Goal: Information Seeking & Learning: Learn about a topic

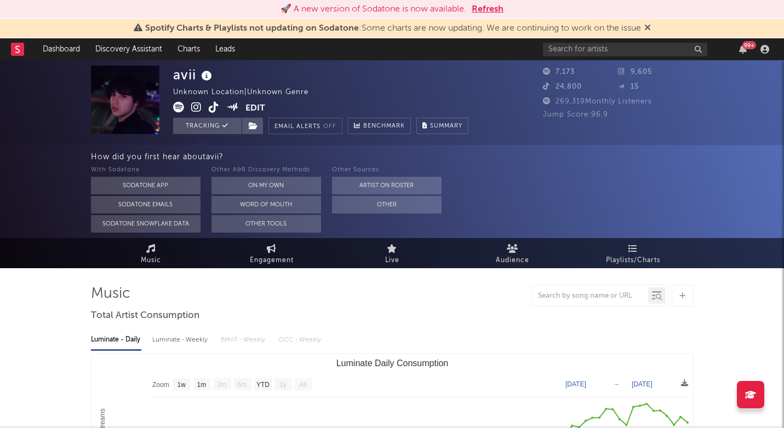
select select "1w"
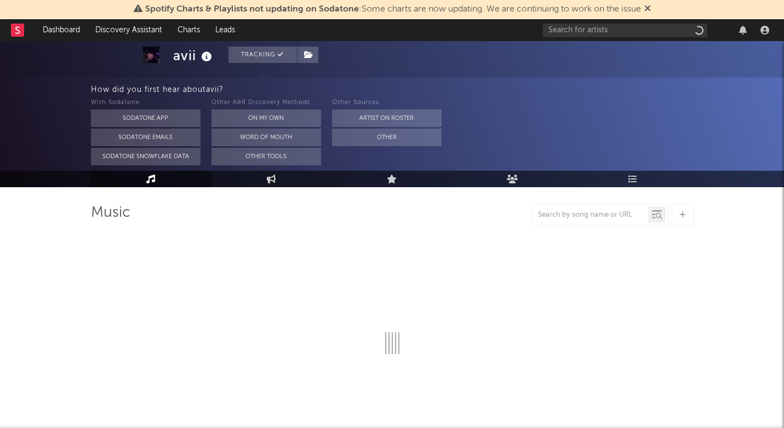
scroll to position [62, 0]
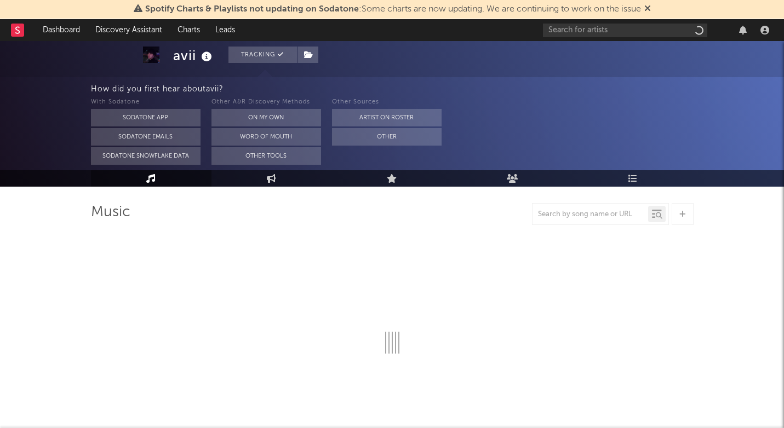
select select "1w"
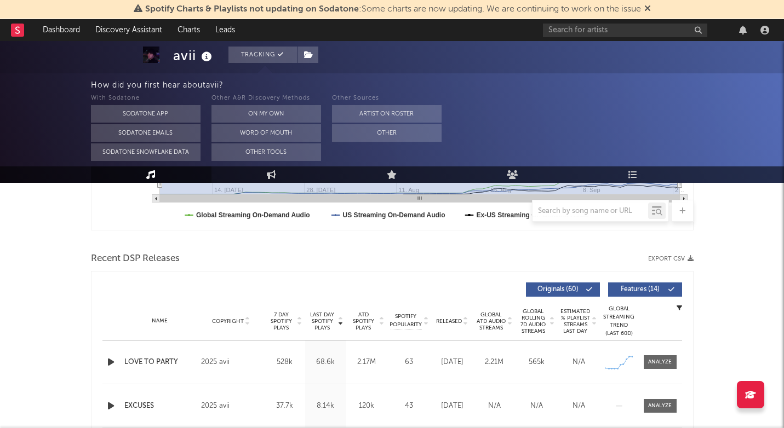
scroll to position [330, 0]
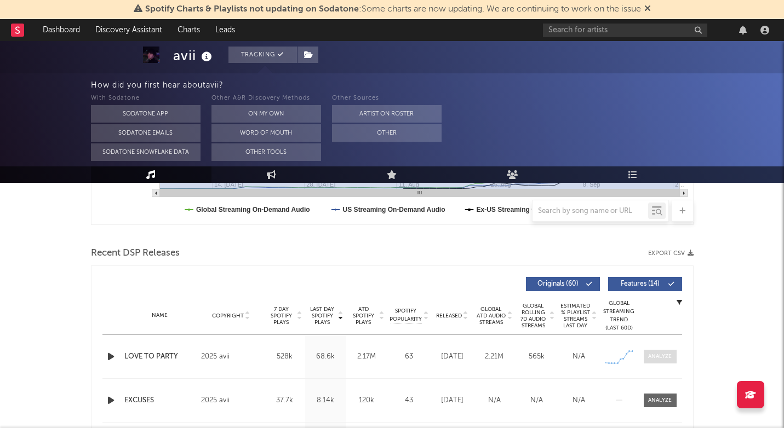
click at [656, 354] on div at bounding box center [660, 357] width 24 height 8
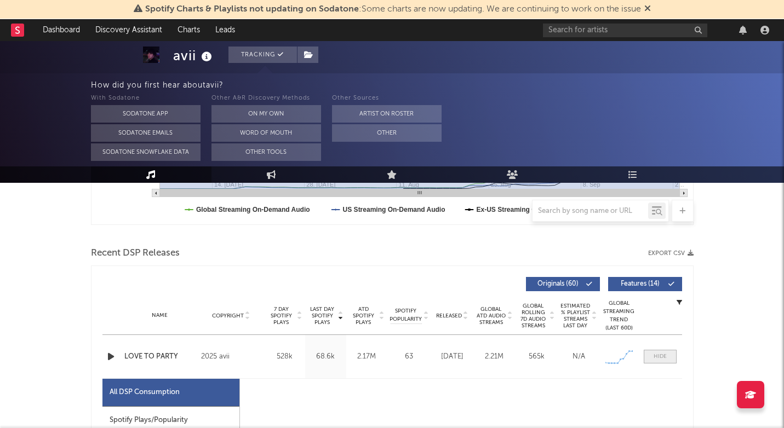
select select "1w"
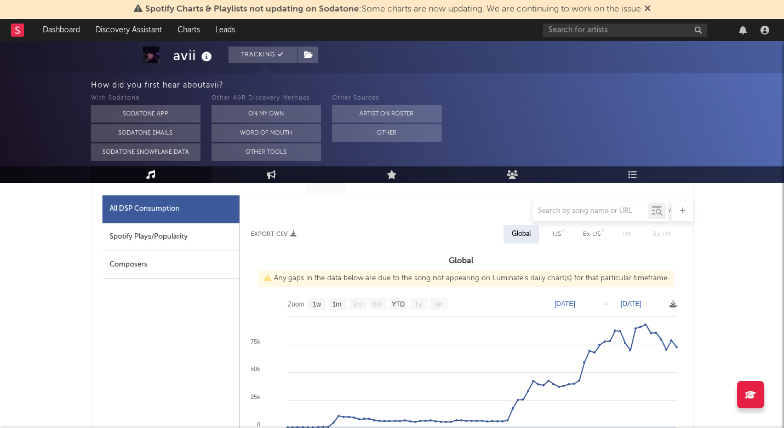
scroll to position [511, 0]
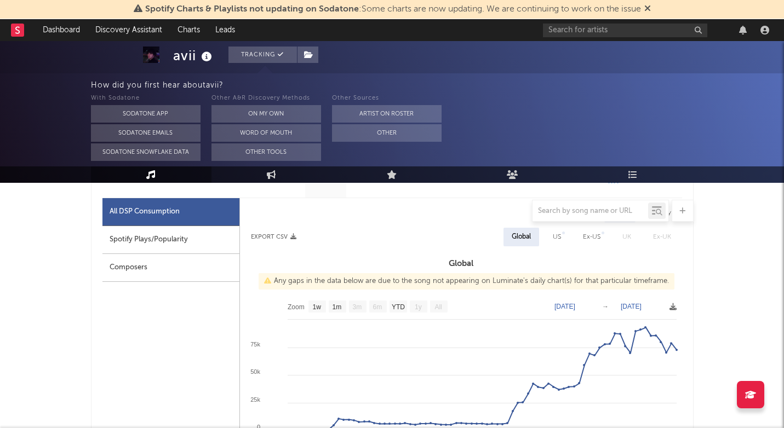
click at [222, 245] on div "Spotify Plays/Popularity" at bounding box center [170, 240] width 137 height 28
select select "1w"
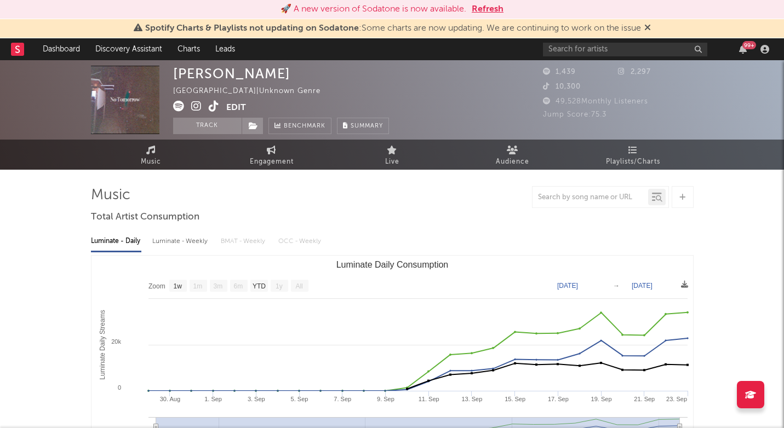
select select "1w"
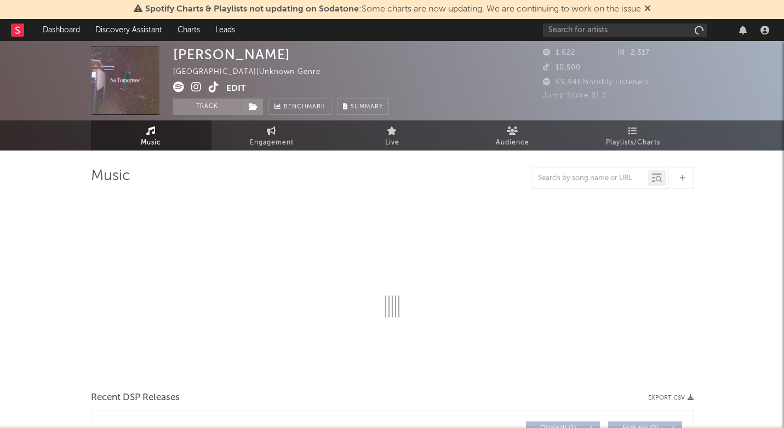
select select "1w"
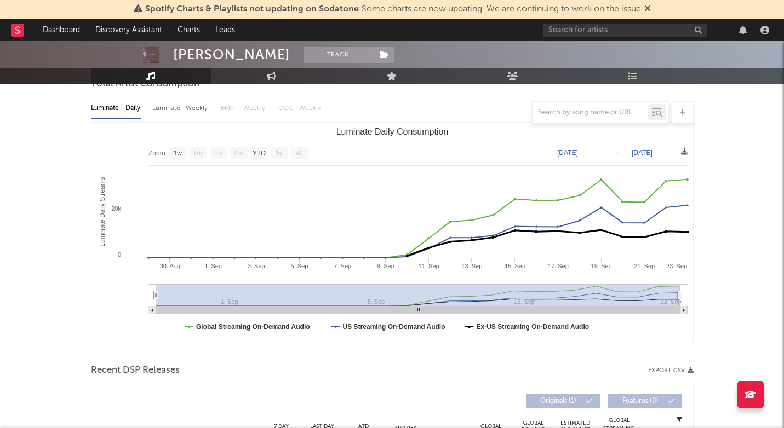
scroll to position [280, 0]
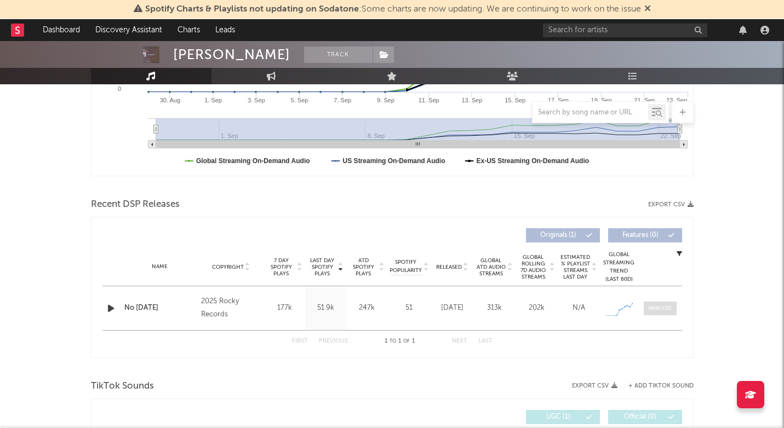
click at [663, 308] on div at bounding box center [660, 309] width 24 height 8
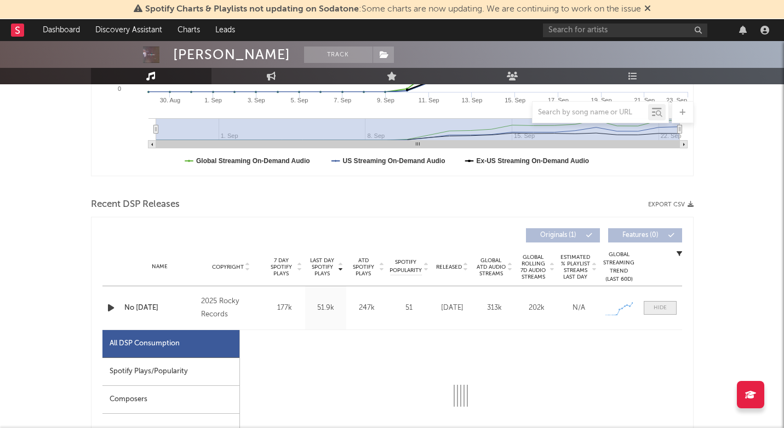
select select "1w"
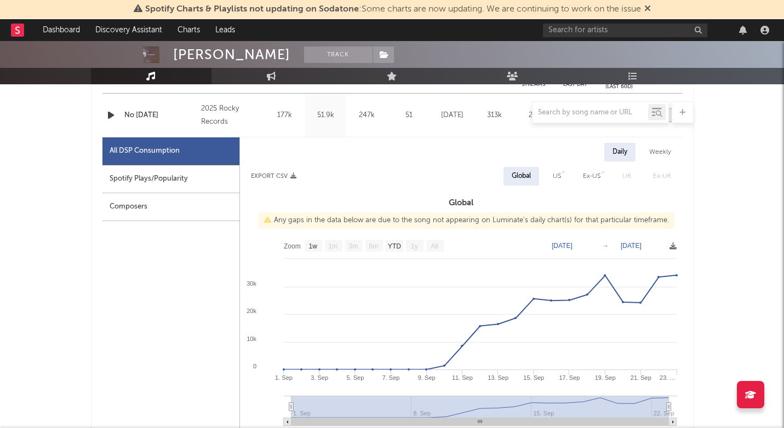
scroll to position [474, 0]
click at [558, 178] on div "US" at bounding box center [557, 175] width 8 height 13
select select "1w"
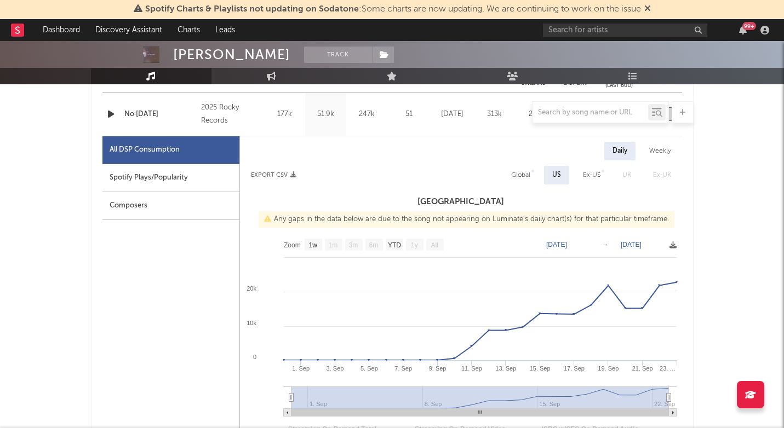
click at [173, 185] on div "Spotify Plays/Popularity" at bounding box center [170, 178] width 137 height 28
select select "1w"
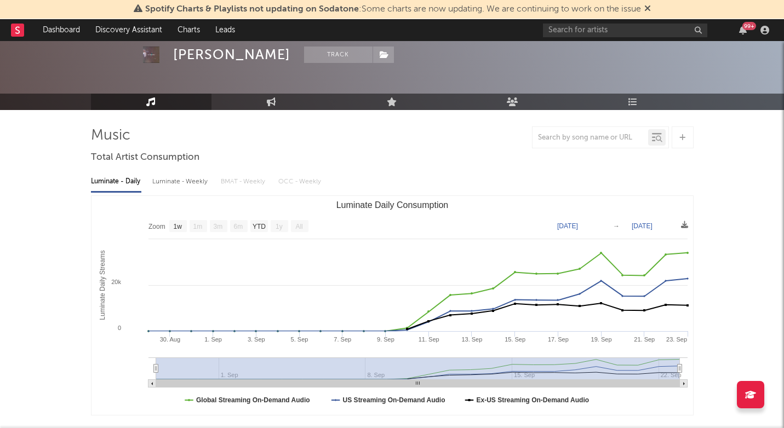
scroll to position [0, 0]
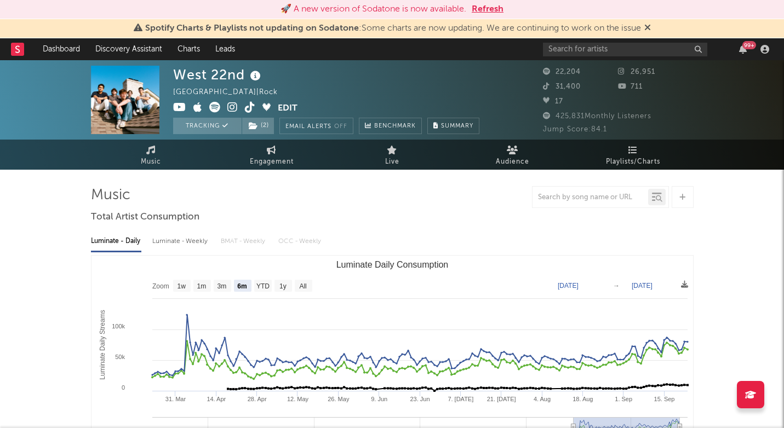
select select "6m"
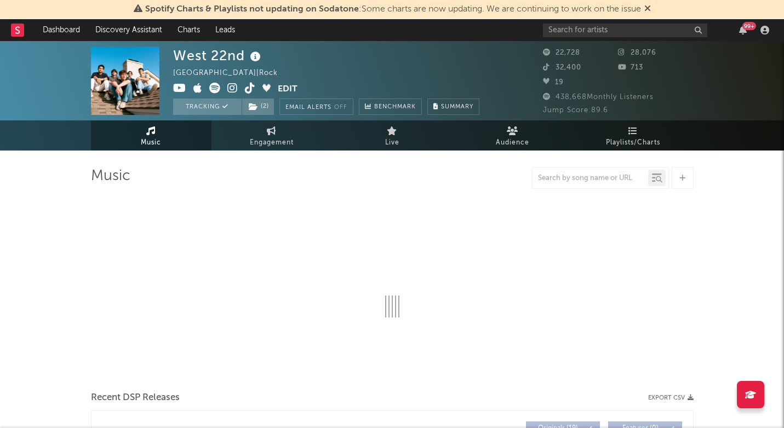
select select "6m"
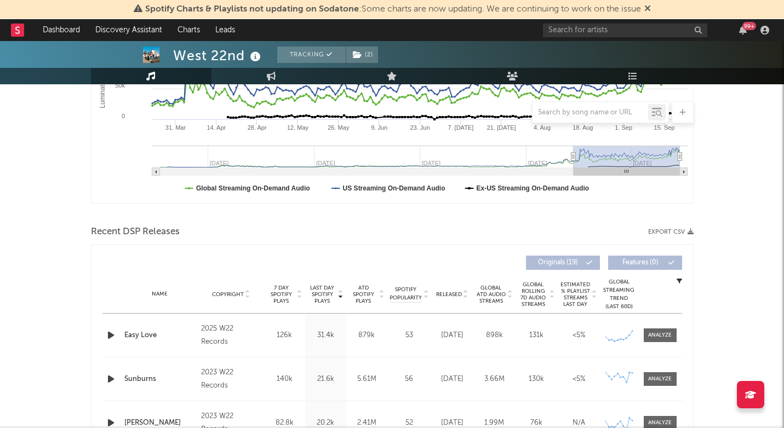
scroll to position [262, 0]
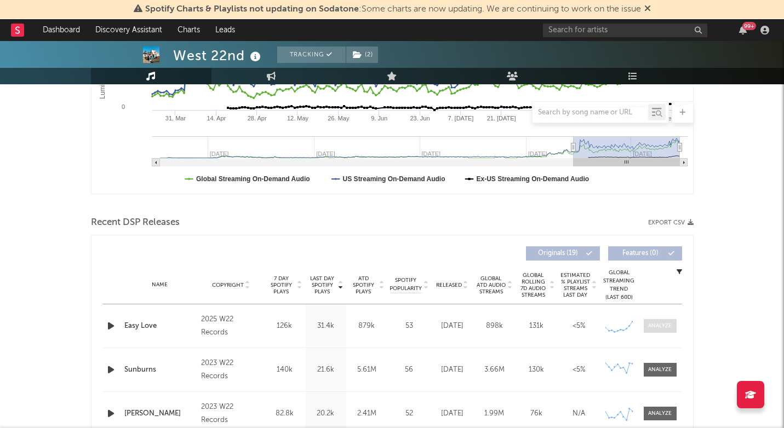
click at [669, 331] on span at bounding box center [660, 326] width 33 height 14
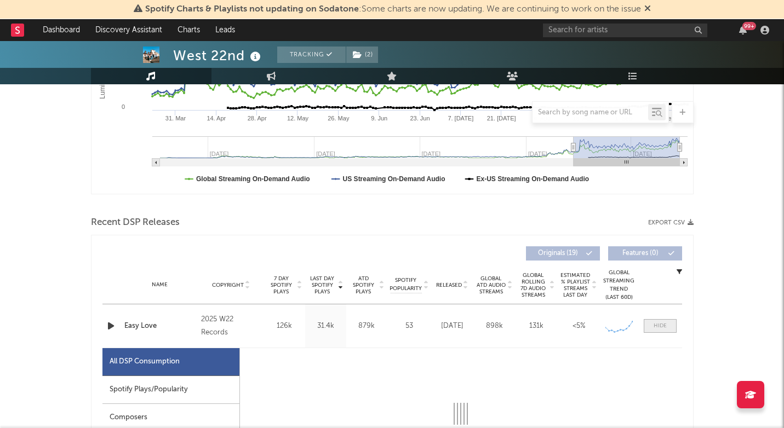
select select "6m"
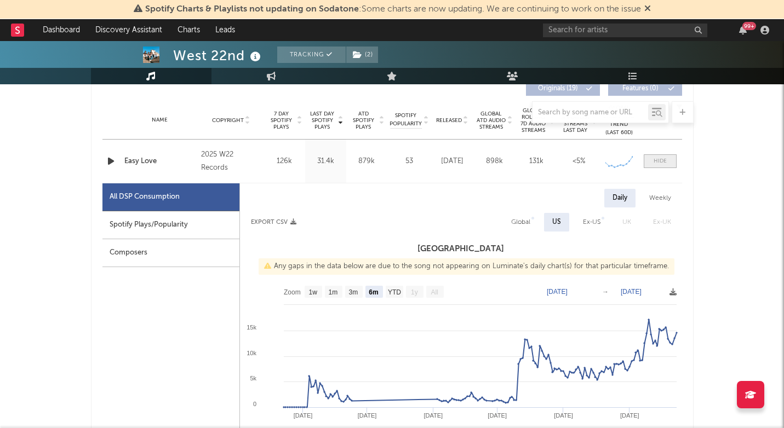
scroll to position [428, 0]
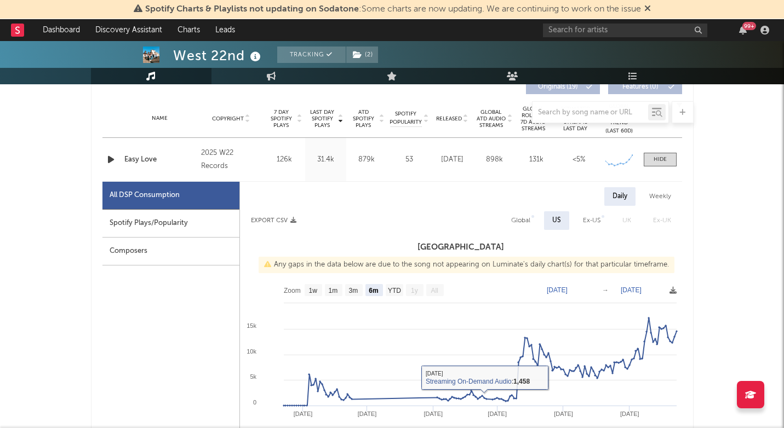
click at [194, 229] on div "Spotify Plays/Popularity" at bounding box center [170, 224] width 137 height 28
select select "1w"
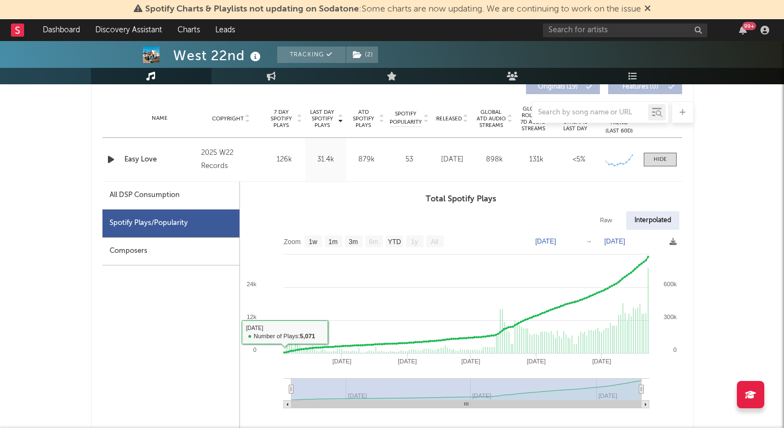
click at [167, 198] on div "All DSP Consumption" at bounding box center [145, 195] width 70 height 13
select select "6m"
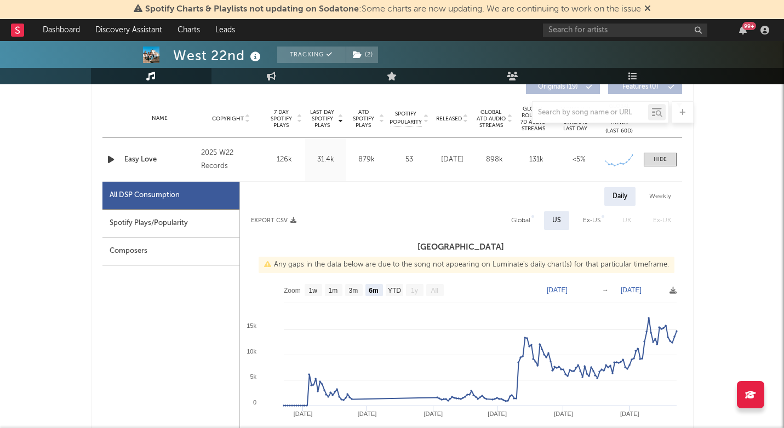
click at [528, 224] on div "Global" at bounding box center [520, 220] width 19 height 13
select select "1w"
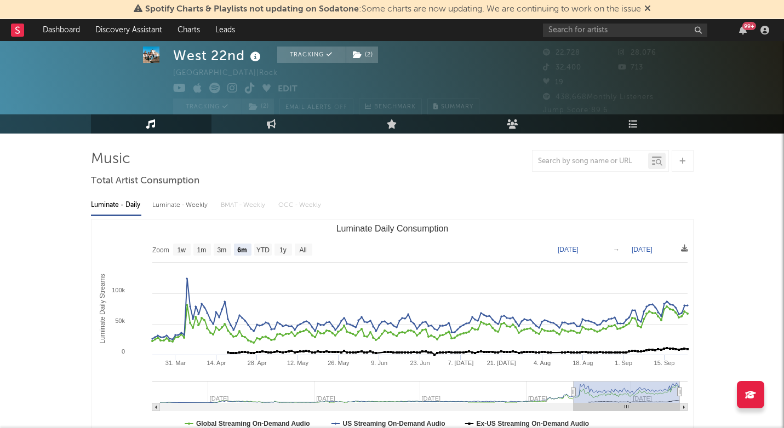
scroll to position [0, 0]
